Goal: Transaction & Acquisition: Subscribe to service/newsletter

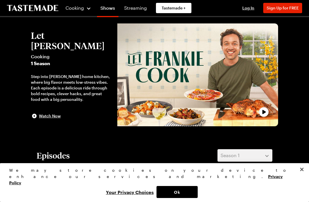
scroll to position [11, 0]
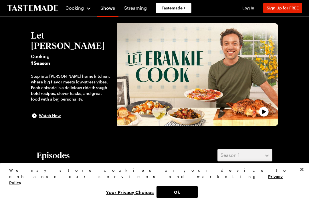
click at [300, 176] on button "Close" at bounding box center [301, 169] width 13 height 13
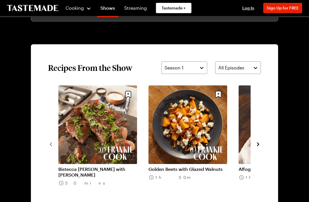
scroll to position [368, 0]
click at [259, 142] on icon "navigate to next item" at bounding box center [258, 145] width 6 height 6
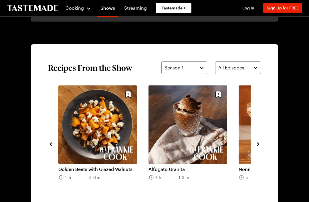
click at [256, 146] on icon "navigate to next item" at bounding box center [258, 145] width 6 height 6
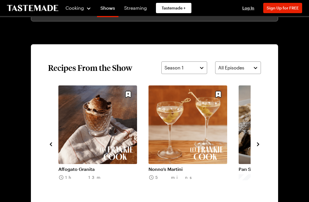
click at [256, 144] on icon "navigate to next item" at bounding box center [258, 145] width 6 height 6
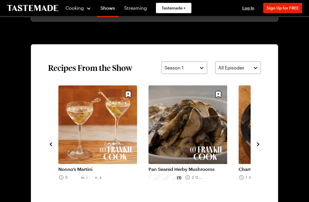
click at [259, 147] on icon "navigate to next item" at bounding box center [258, 145] width 6 height 6
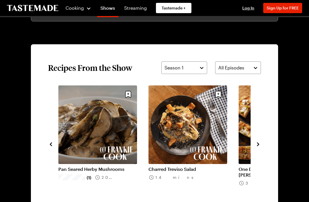
click at [260, 146] on icon "navigate to next item" at bounding box center [258, 145] width 6 height 6
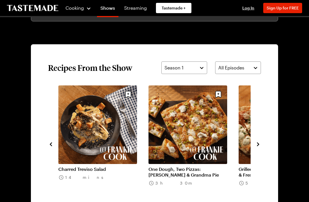
click at [211, 167] on link "One Dough, Two Pizzas: [PERSON_NAME] & Grandma Pie" at bounding box center [187, 171] width 79 height 11
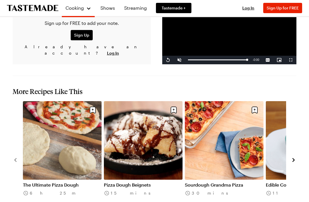
scroll to position [770, 0]
click at [296, 157] on icon "navigate to next item" at bounding box center [293, 160] width 6 height 6
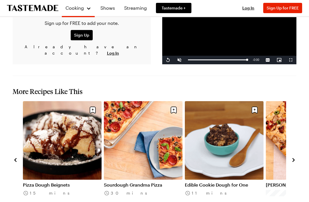
click at [295, 157] on icon "navigate to next item" at bounding box center [293, 160] width 6 height 6
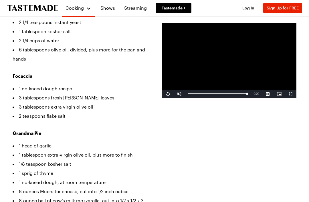
scroll to position [174, 0]
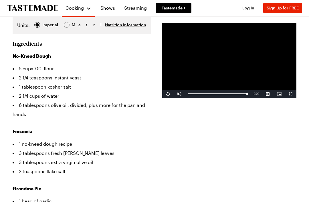
click at [292, 8] on span "Sign Up for FREE" at bounding box center [282, 7] width 32 height 5
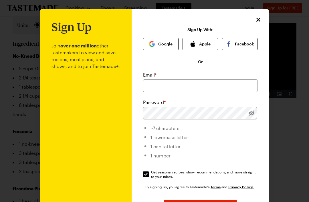
click at [204, 45] on button "Apple" at bounding box center [199, 44] width 35 height 13
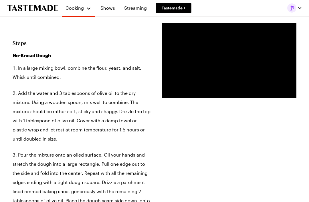
scroll to position [495, 0]
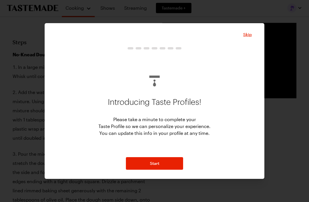
click at [246, 37] on span "Skip" at bounding box center [247, 35] width 9 height 6
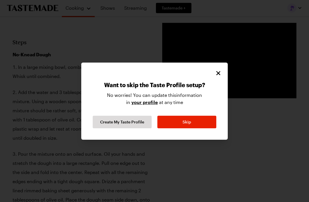
click at [215, 92] on div "Want to skip the Taste Profile setup? No worries! You can update this informati…" at bounding box center [154, 104] width 123 height 47
click at [197, 128] on button "Skip" at bounding box center [186, 122] width 59 height 13
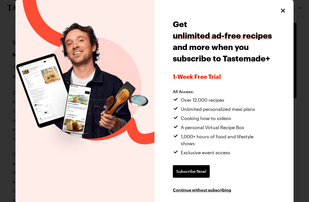
click at [202, 190] on span "Continue without subscribing" at bounding box center [202, 190] width 58 height 6
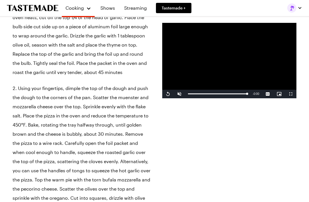
scroll to position [872, 0]
type textarea "x"
